Goal: Register for event/course

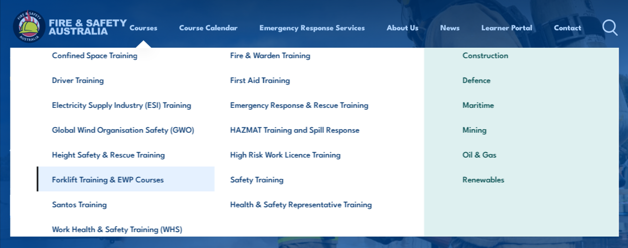
scroll to position [99, 0]
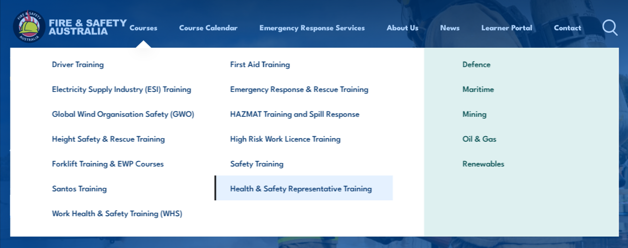
click at [277, 189] on link "Health & Safety Representative Training" at bounding box center [304, 187] width 178 height 25
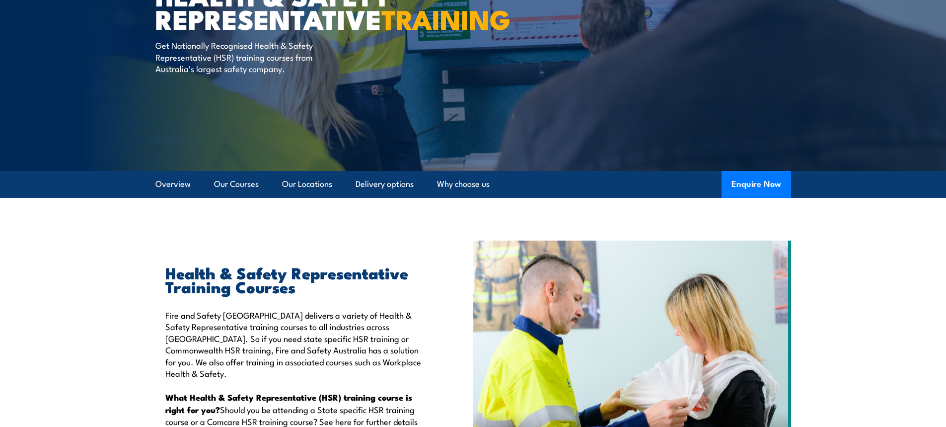
scroll to position [117, 0]
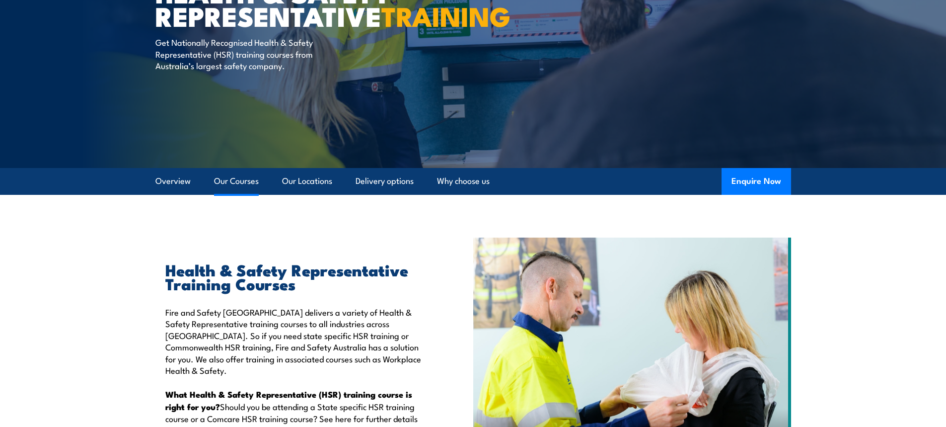
click at [232, 187] on link "Our Courses" at bounding box center [236, 181] width 45 height 26
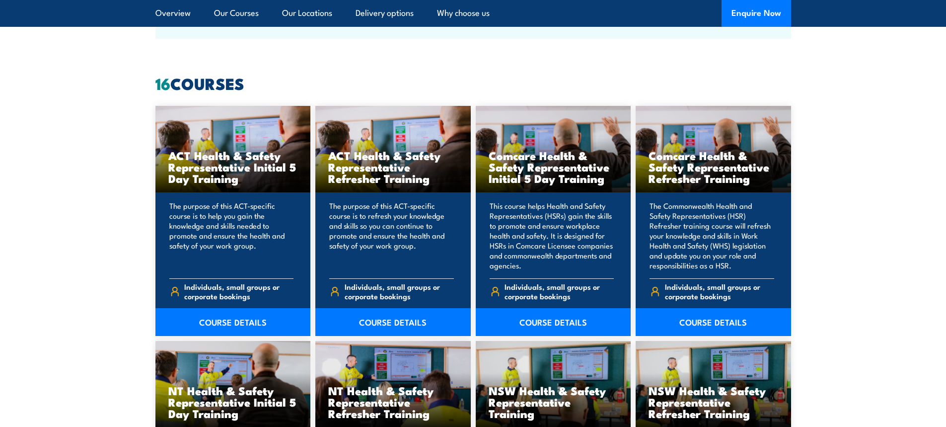
scroll to position [754, 0]
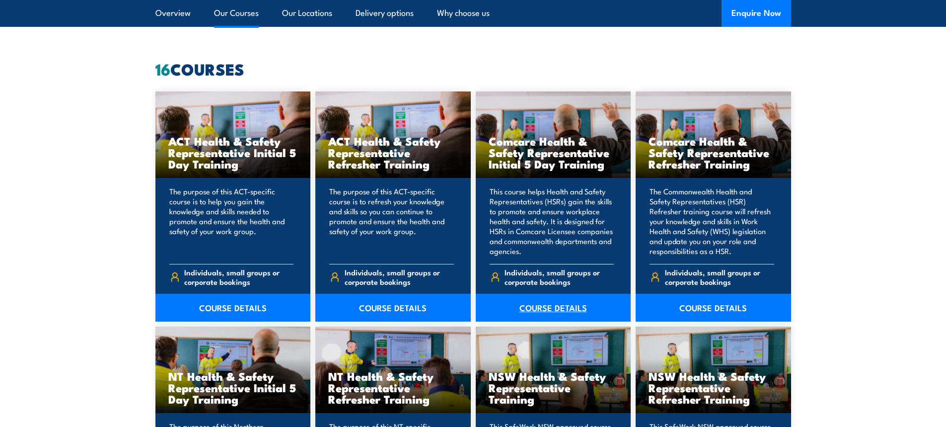
click at [541, 247] on link "COURSE DETAILS" at bounding box center [553, 308] width 155 height 28
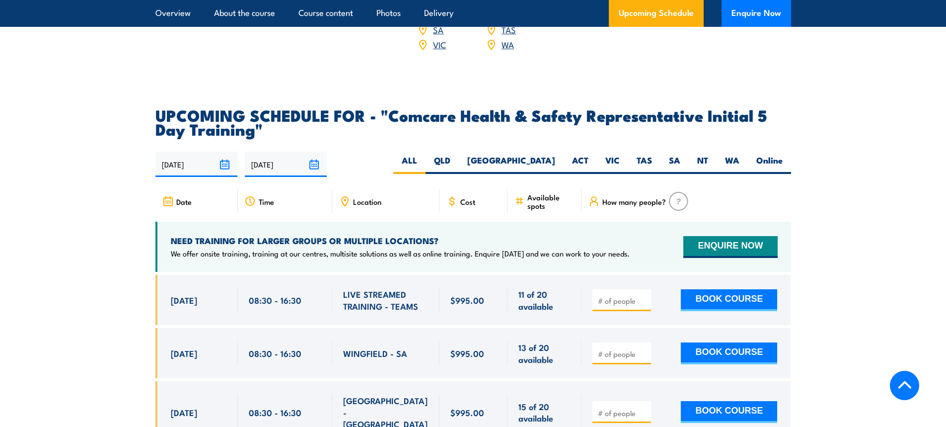
scroll to position [1689, 0]
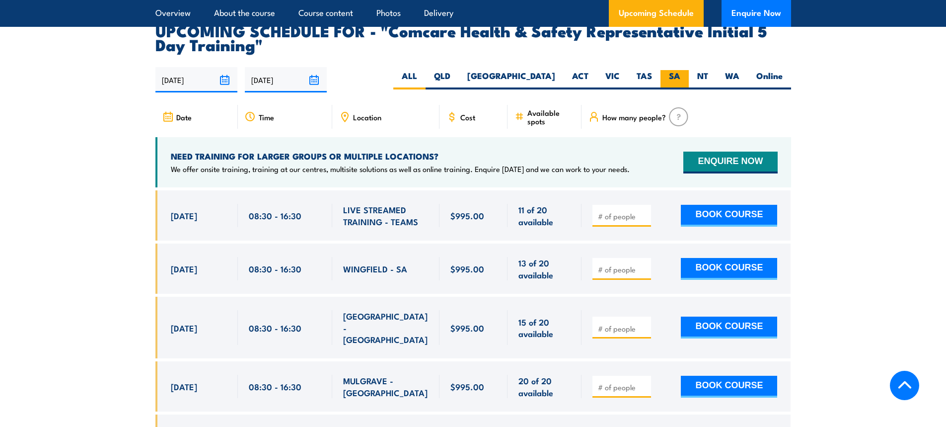
click at [664, 70] on label "SA" at bounding box center [675, 79] width 28 height 19
click at [681, 70] on input "SA" at bounding box center [684, 73] width 6 height 6
radio input "true"
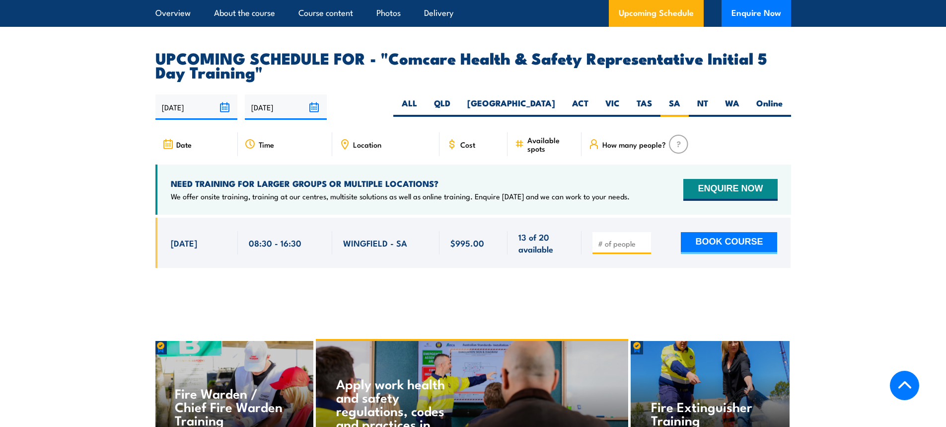
scroll to position [1697, 0]
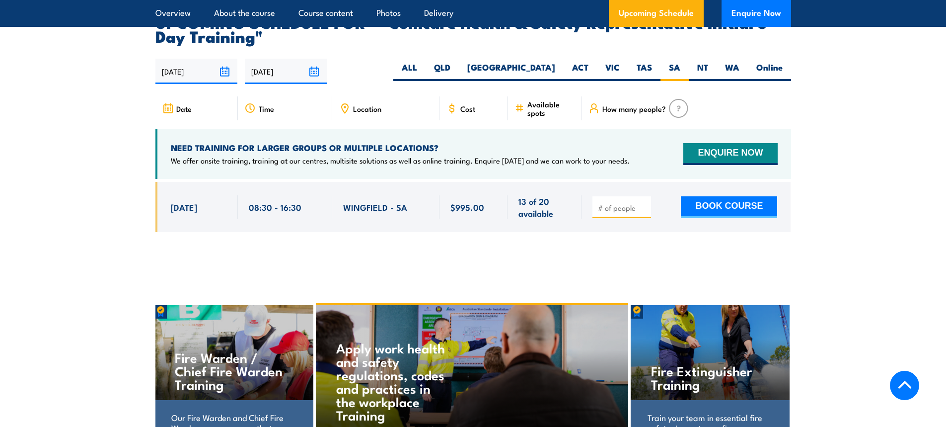
click at [610, 203] on input "number" at bounding box center [623, 208] width 50 height 10
type input "1"
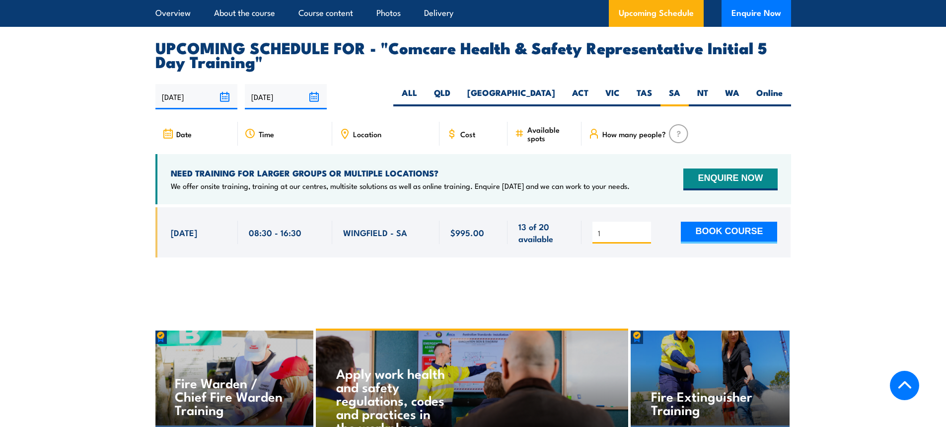
scroll to position [1648, 0]
